Goal: Find specific page/section: Find specific page/section

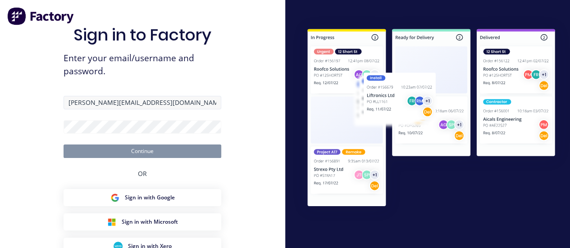
type input "[PERSON_NAME][EMAIL_ADDRESS][DOMAIN_NAME]"
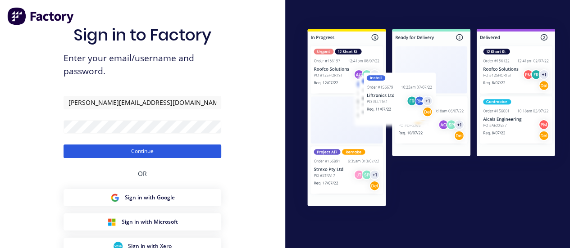
click at [125, 147] on button "Continue" at bounding box center [142, 152] width 158 height 14
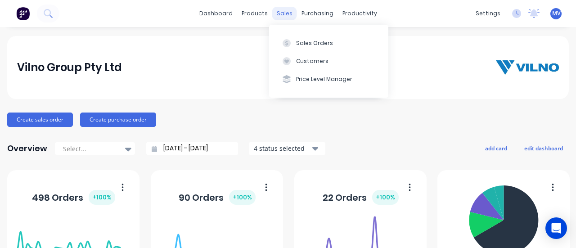
click at [277, 13] on div "sales" at bounding box center [284, 14] width 25 height 14
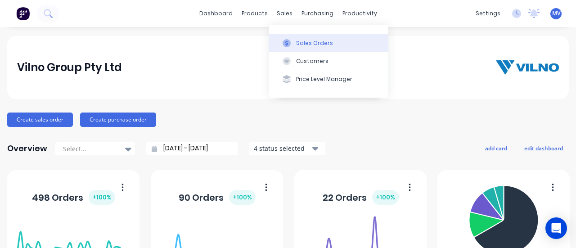
click at [298, 39] on div "Sales Orders" at bounding box center [314, 43] width 37 height 8
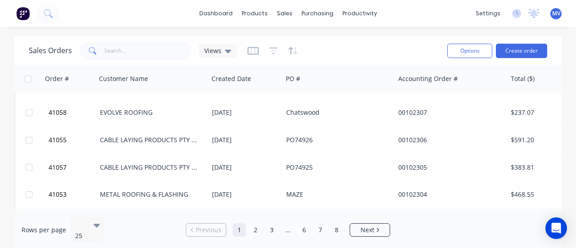
scroll to position [570, 0]
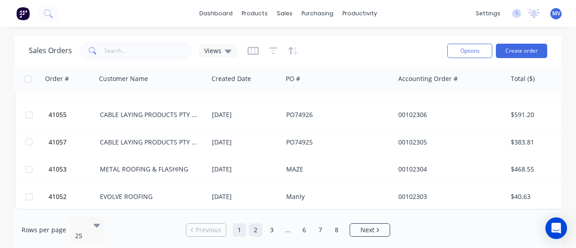
click at [259, 227] on link "2" at bounding box center [256, 230] width 14 height 14
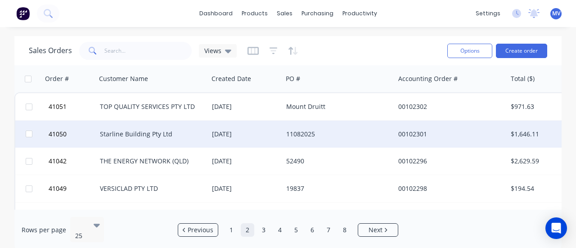
scroll to position [90, 0]
